Goal: Information Seeking & Learning: Find specific page/section

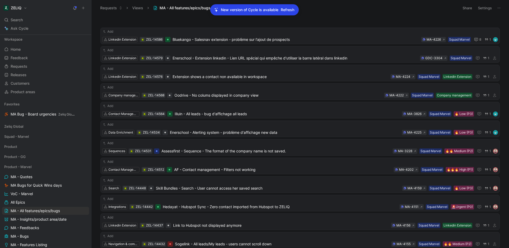
scroll to position [109, 0]
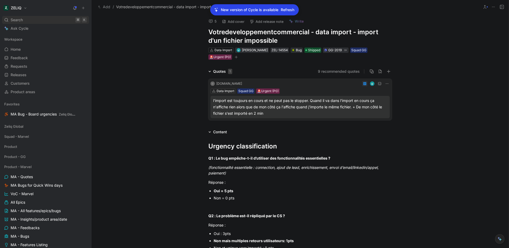
click at [37, 17] on div "Search ⌘ K" at bounding box center [45, 20] width 87 height 8
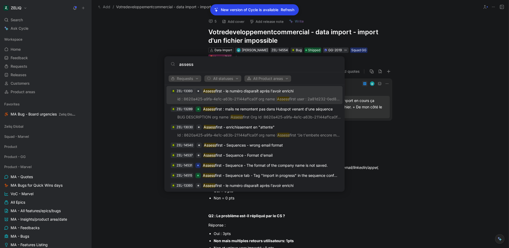
scroll to position [48, 0]
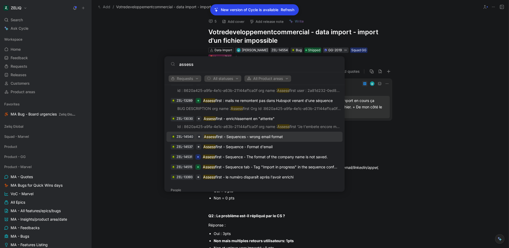
type input "assess"
click at [291, 136] on div "ZEL-14540 Assess first - Sequences - wrong email format" at bounding box center [254, 137] width 173 height 10
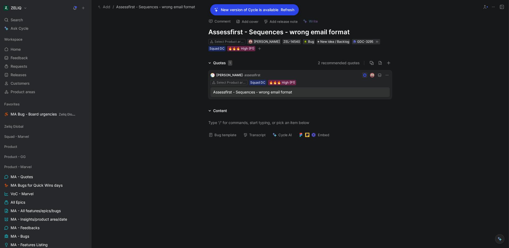
click at [311, 91] on div "Assessfirst - Sequences - wrong email format" at bounding box center [300, 92] width 174 height 6
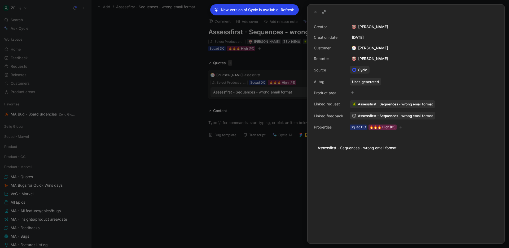
click at [377, 117] on span "Assessfirst - Sequences - wrong email format" at bounding box center [395, 115] width 75 height 5
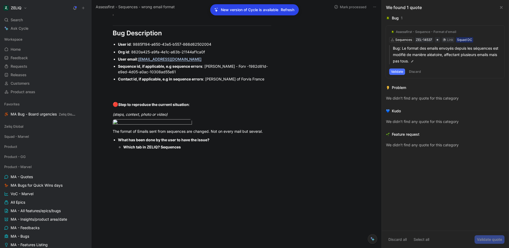
scroll to position [539, 0]
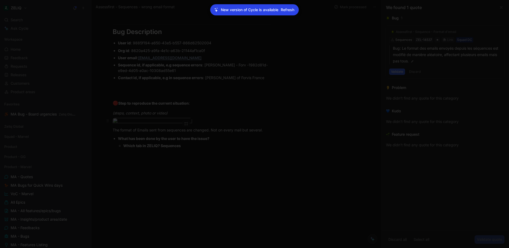
click at [164, 132] on body "ZELIQ Search ⌘ K Ask Cycle Workspace Home G then H Feedback G then F Requests G…" at bounding box center [254, 124] width 509 height 248
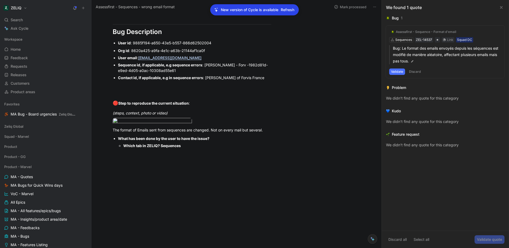
click at [216, 126] on img at bounding box center [254, 124] width 509 height 248
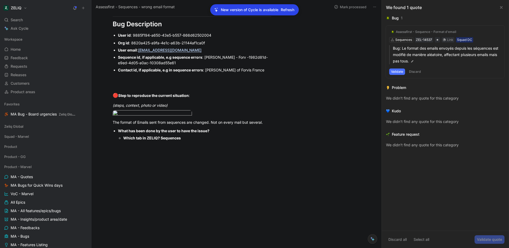
scroll to position [550, 0]
